Goal: Use online tool/utility: Utilize a website feature to perform a specific function

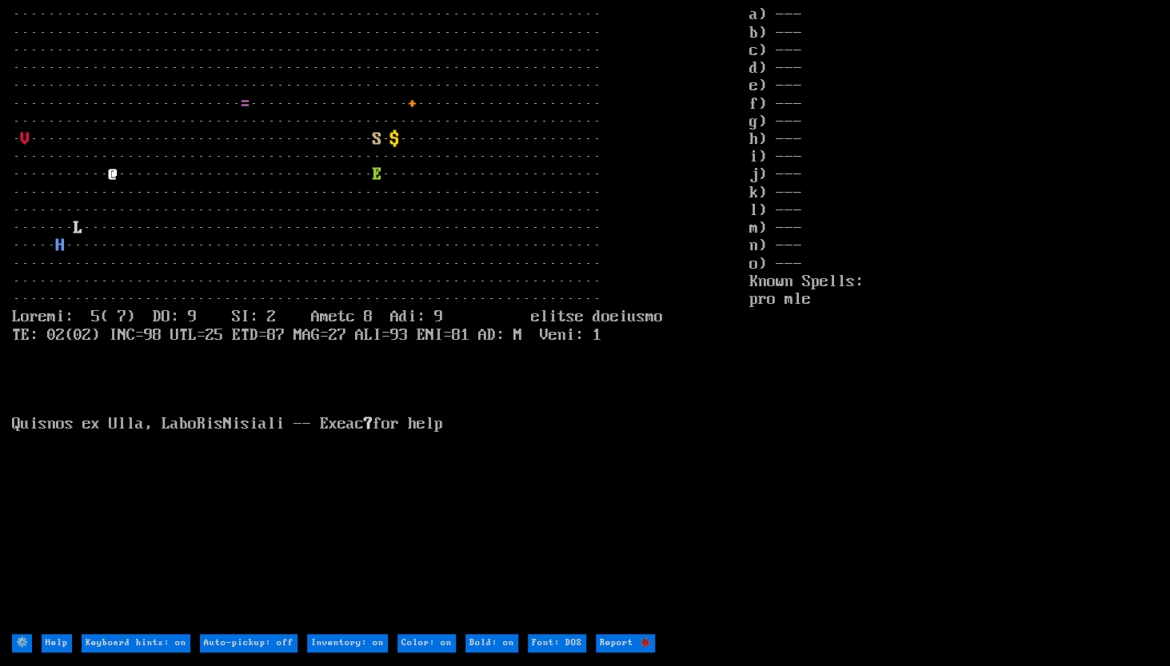
click at [541, 642] on DOS "Font: DOS" at bounding box center [557, 643] width 58 height 18
type DOS "Font: modern"
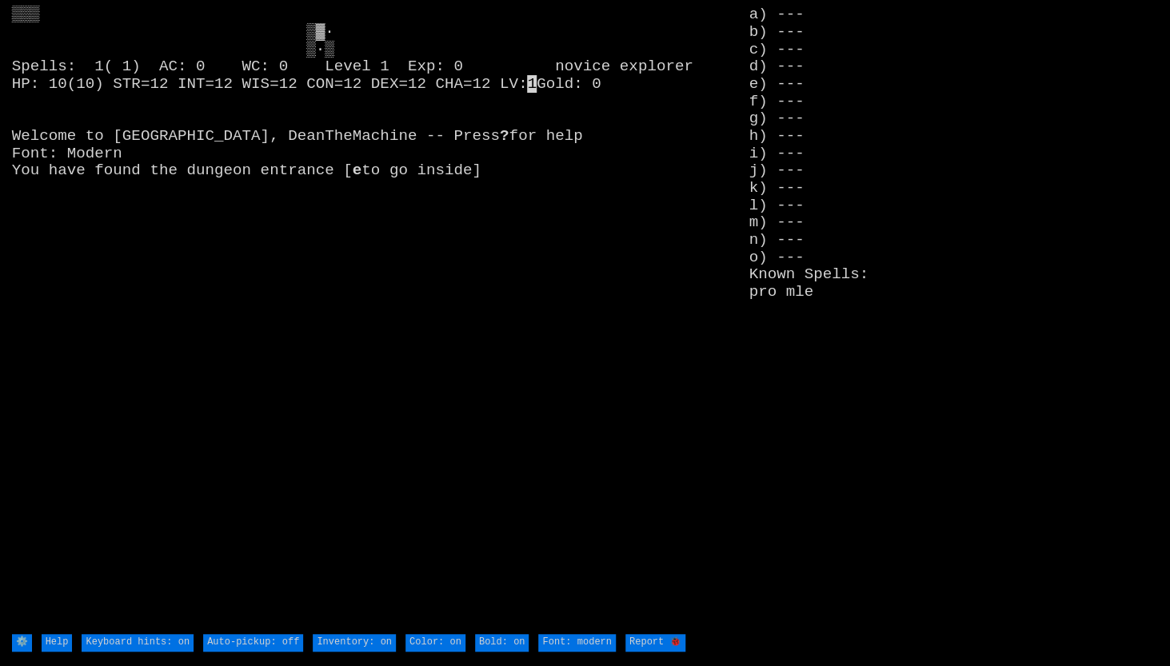
type off "Auto-pickup: on"
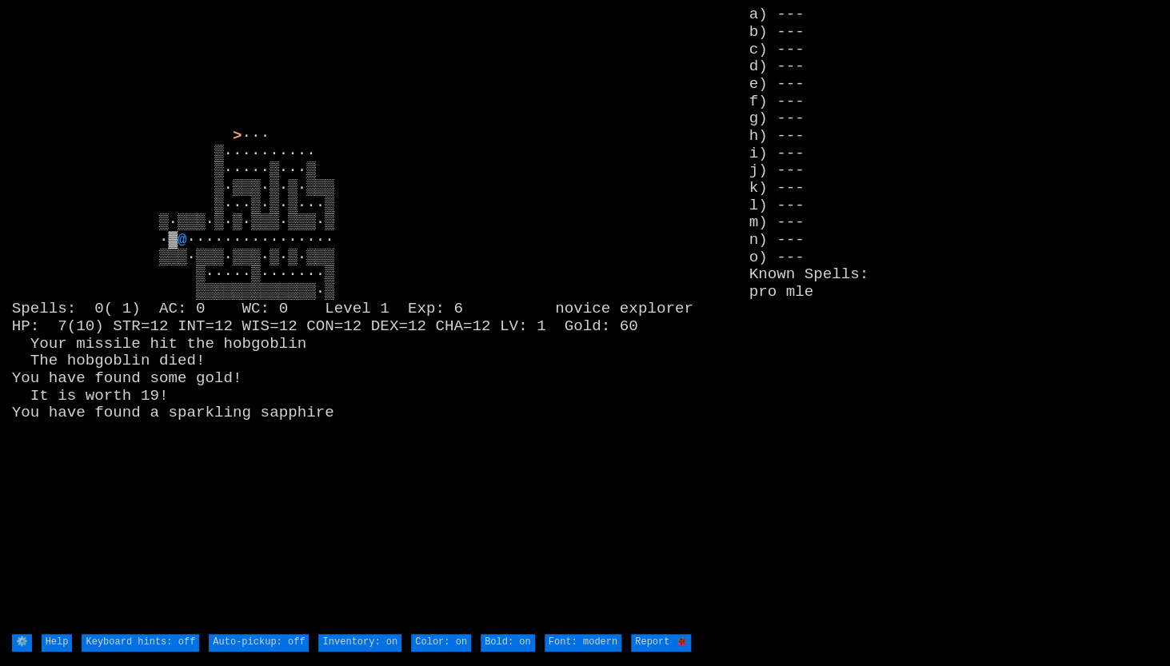
type off "Auto-pickup: on"
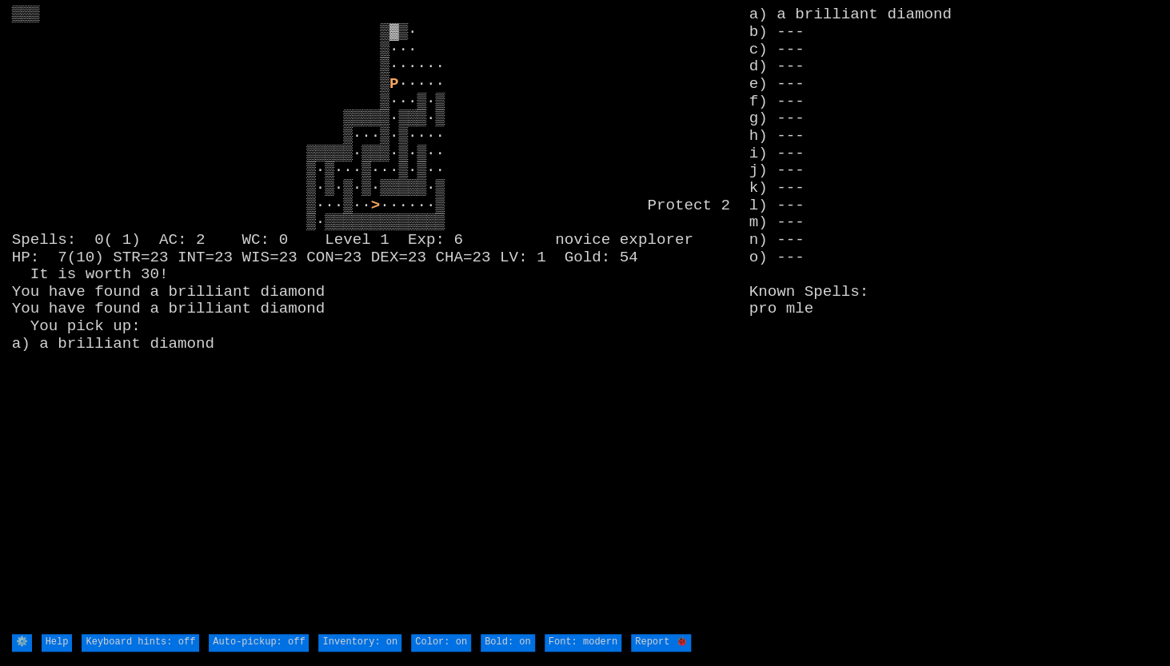
type off "Auto-pickup: on"
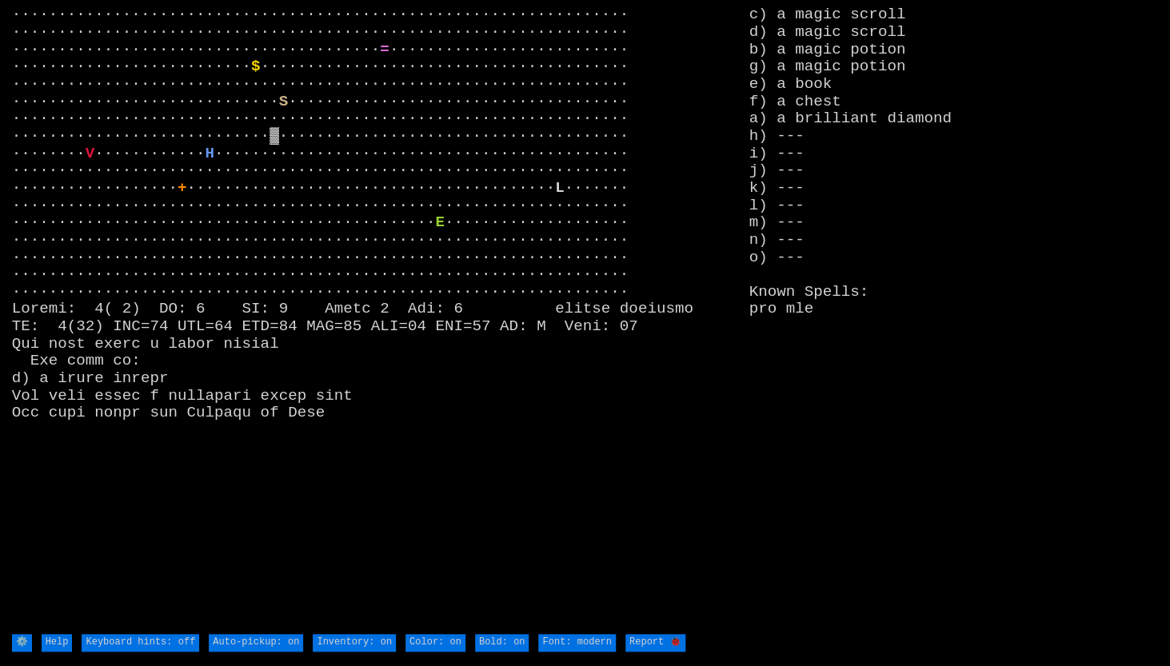
type off "Auto-pickup: off"
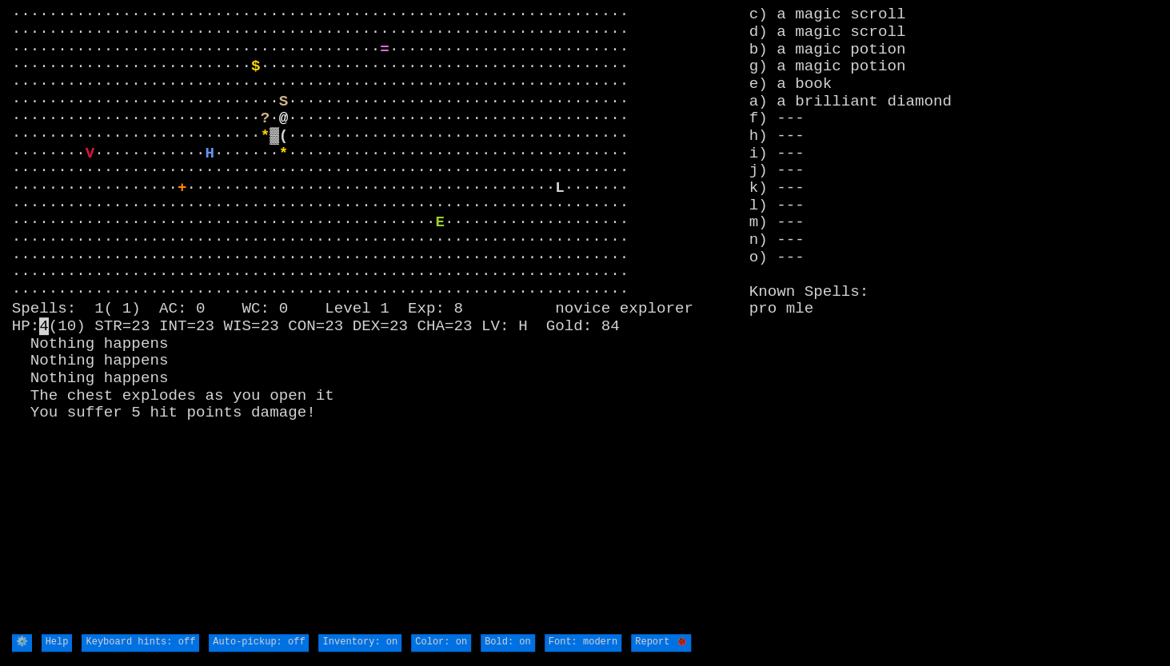
type off "Auto-pickup: on"
